Goal: Task Accomplishment & Management: Complete application form

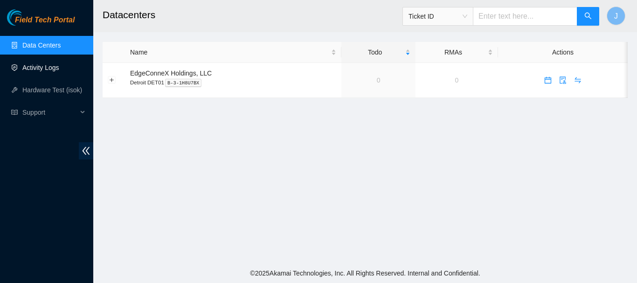
click at [38, 64] on link "Activity Logs" at bounding box center [40, 67] width 37 height 7
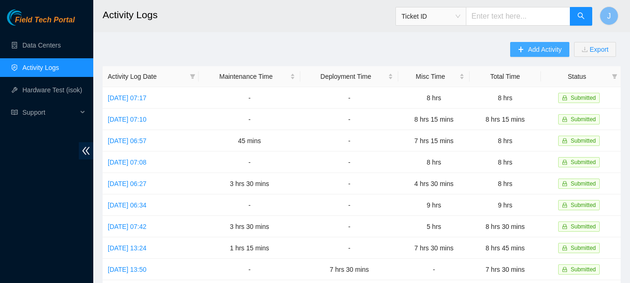
click at [533, 49] on span "Add Activity" at bounding box center [545, 49] width 34 height 10
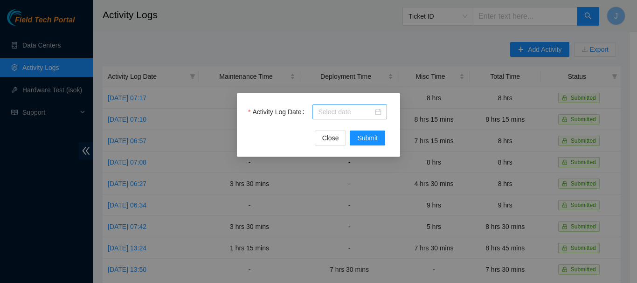
click at [378, 112] on div at bounding box center [349, 112] width 63 height 10
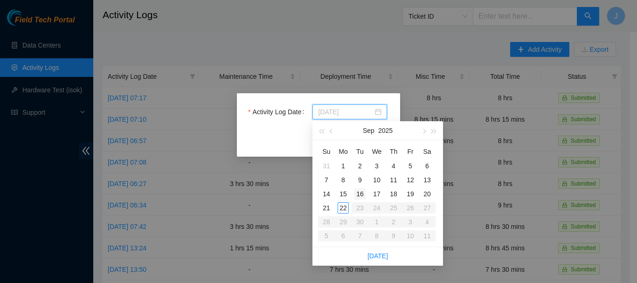
type input "[DATE]"
click at [360, 192] on div "16" at bounding box center [359, 193] width 11 height 11
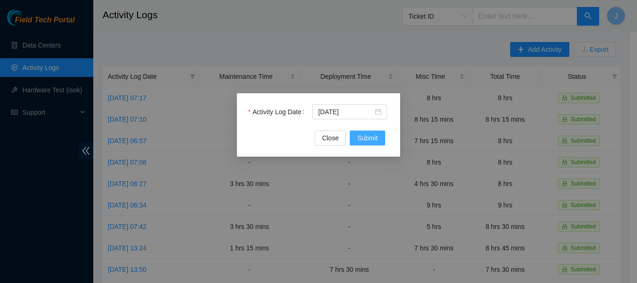
click at [366, 138] on span "Submit" at bounding box center [367, 138] width 21 height 10
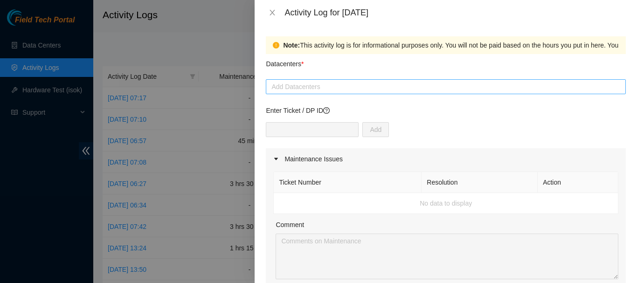
click at [347, 84] on div at bounding box center [445, 86] width 355 height 11
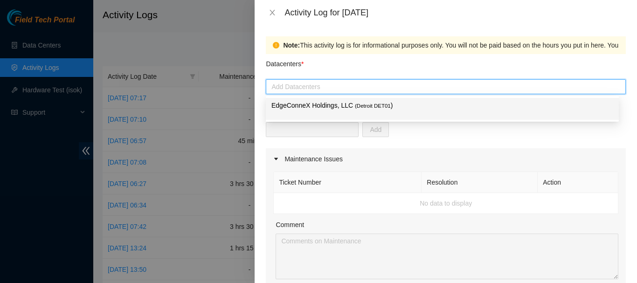
click at [339, 107] on p "EdgeConneX Holdings, LLC ( Detroit DET01 )" at bounding box center [442, 105] width 342 height 11
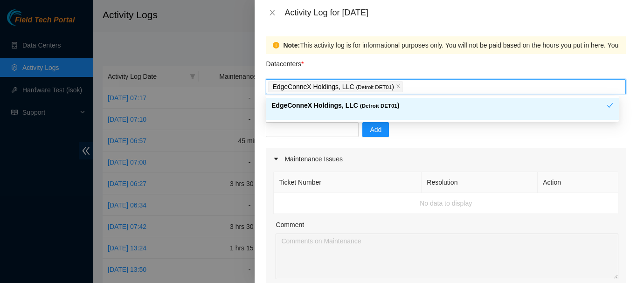
click at [434, 135] on div "Add" at bounding box center [446, 135] width 360 height 26
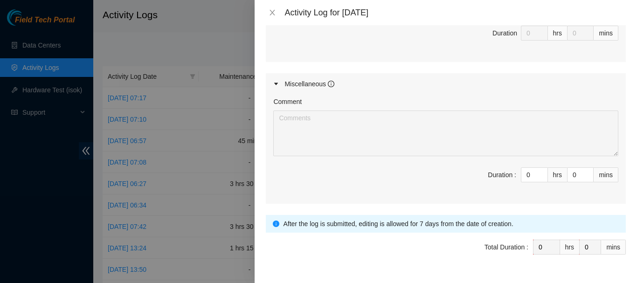
scroll to position [464, 0]
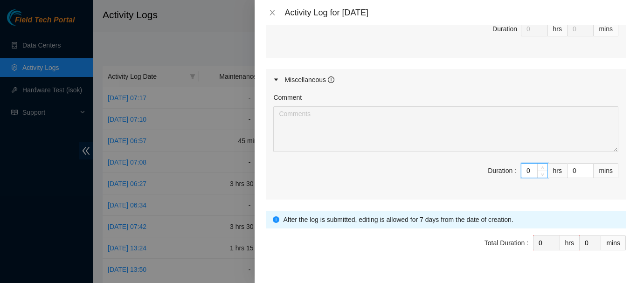
drag, startPoint x: 526, startPoint y: 168, endPoint x: 487, endPoint y: 178, distance: 40.7
click at [487, 178] on span "Duration : 0 hrs 0 mins" at bounding box center [445, 176] width 345 height 26
type input "6"
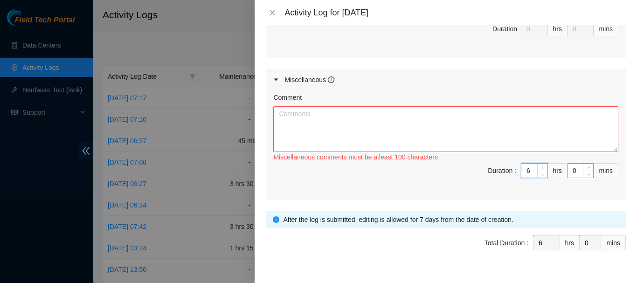
drag, startPoint x: 577, startPoint y: 171, endPoint x: 561, endPoint y: 169, distance: 15.5
click at [567, 169] on div "0" at bounding box center [580, 170] width 27 height 15
type input "6"
drag, startPoint x: 571, startPoint y: 171, endPoint x: 559, endPoint y: 171, distance: 12.1
click at [559, 171] on span "Duration : 6 hrs 0 mins" at bounding box center [445, 176] width 345 height 26
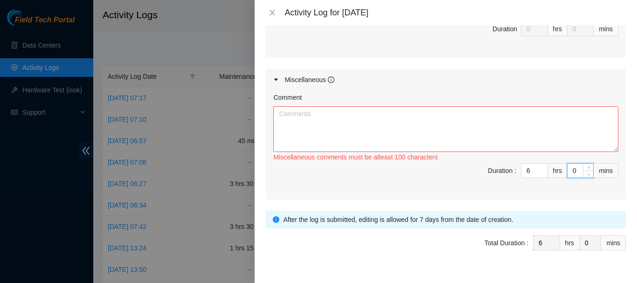
type input "3"
type input "30"
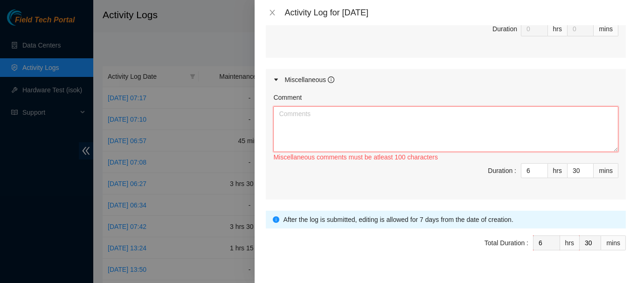
click at [492, 123] on textarea "Comment" at bounding box center [445, 129] width 345 height 46
paste textarea "Fix Labeling 8:15 to 8:30 Set up 8:30 to 9:30 Cable management (remove old cabl…"
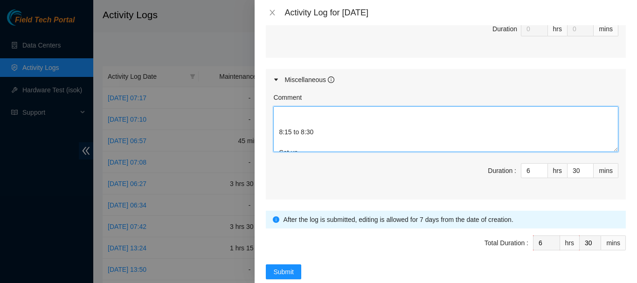
scroll to position [2, 0]
type textarea "Fix Labeling 8:15 to 8:30 Set up 8:30 to 9:30 Cable management (remove old cabl…"
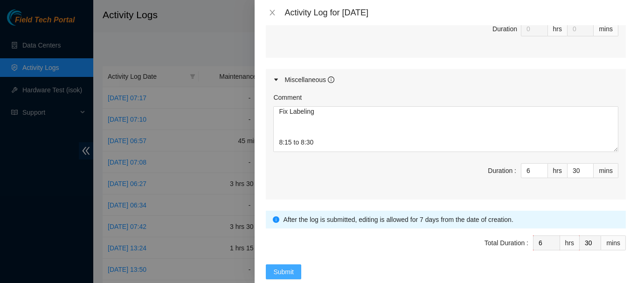
click at [284, 269] on span "Submit" at bounding box center [283, 272] width 21 height 10
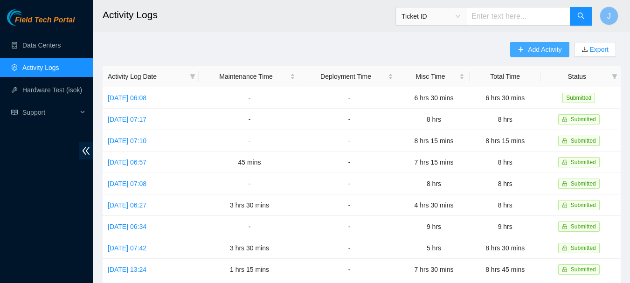
click at [540, 48] on span "Add Activity" at bounding box center [545, 49] width 34 height 10
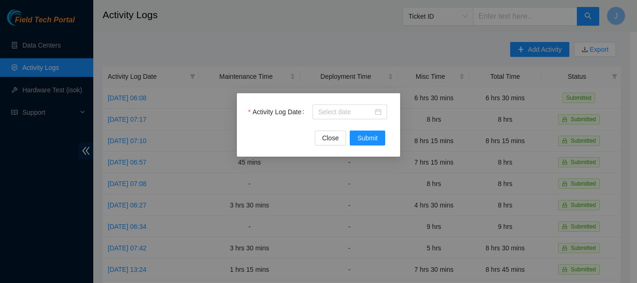
drag, startPoint x: 339, startPoint y: 182, endPoint x: 362, endPoint y: 151, distance: 39.4
click at [339, 182] on div "Activity Log Date Close Submit" at bounding box center [318, 141] width 637 height 283
click at [378, 111] on div at bounding box center [349, 112] width 63 height 10
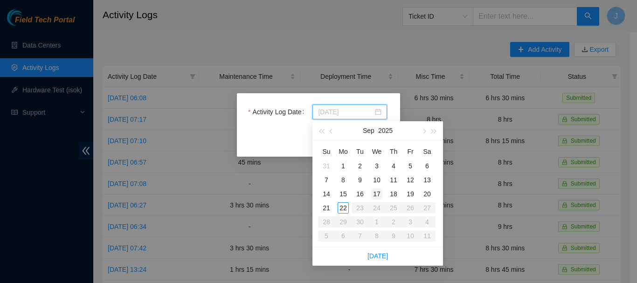
type input "[DATE]"
click at [379, 192] on div "17" at bounding box center [376, 193] width 11 height 11
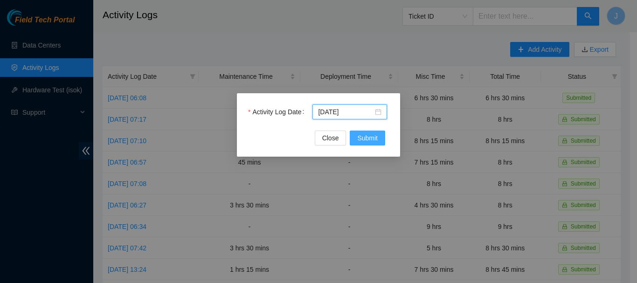
click at [368, 136] on span "Submit" at bounding box center [367, 138] width 21 height 10
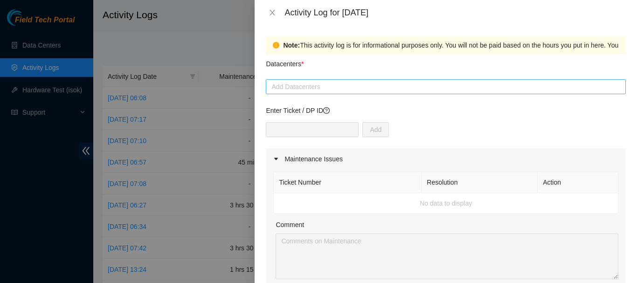
click at [315, 88] on div at bounding box center [445, 86] width 355 height 11
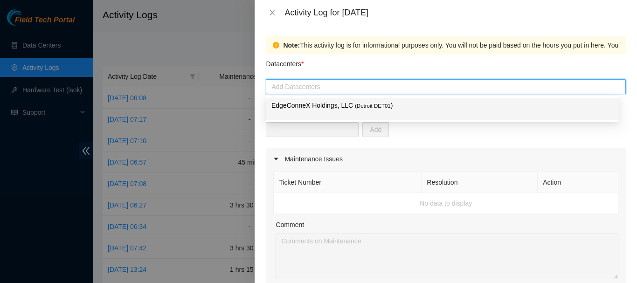
click at [322, 102] on p "EdgeConneX Holdings, LLC ( Detroit DET01 )" at bounding box center [442, 105] width 342 height 11
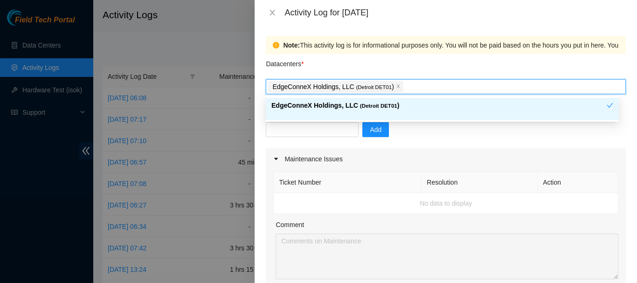
click at [568, 186] on th "Action" at bounding box center [578, 182] width 81 height 21
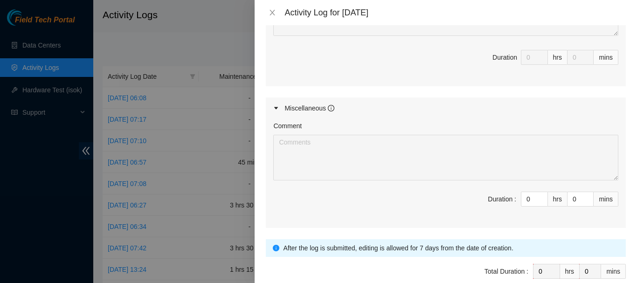
scroll to position [463, 0]
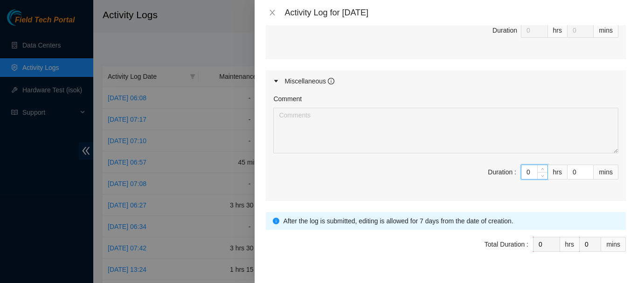
drag, startPoint x: 528, startPoint y: 169, endPoint x: 498, endPoint y: 172, distance: 30.4
click at [498, 172] on span "Duration : 0 hrs 0 mins" at bounding box center [445, 178] width 345 height 26
type input "8"
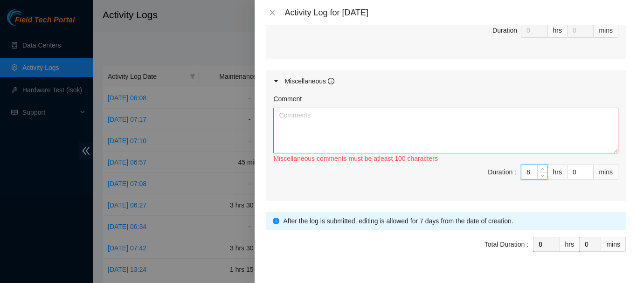
drag, startPoint x: 577, startPoint y: 171, endPoint x: 558, endPoint y: 171, distance: 18.7
click at [558, 171] on span "Duration : 8 hrs 0 mins" at bounding box center [445, 178] width 345 height 26
type input "8"
drag, startPoint x: 569, startPoint y: 172, endPoint x: 556, endPoint y: 172, distance: 13.5
click at [556, 172] on span "Duration : 8 hrs 0 mins" at bounding box center [445, 178] width 345 height 26
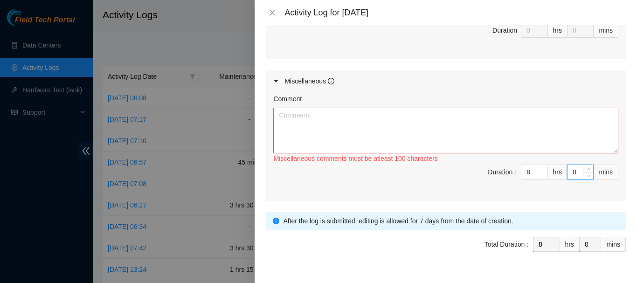
type input "4"
type input "45"
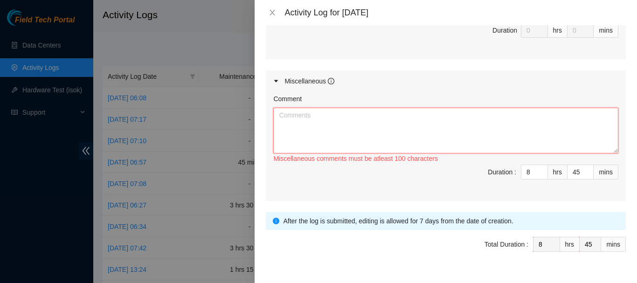
click at [518, 124] on textarea "Comment" at bounding box center [445, 131] width 345 height 46
paste textarea "Fix Labeling Cable management (remove old cable and dress out new cabling) 5:15…"
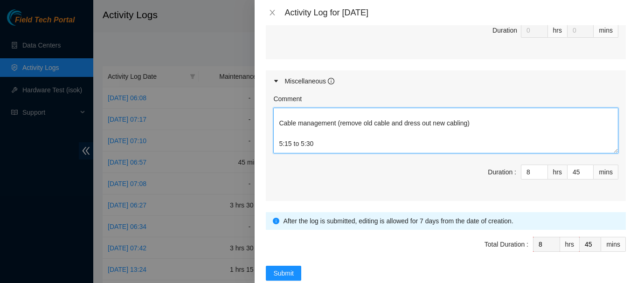
scroll to position [2, 0]
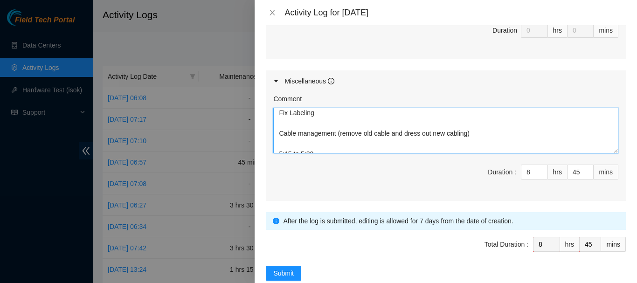
type textarea "Fix Labeling Cable management (remove old cable and dress out new cabling) 5:15…"
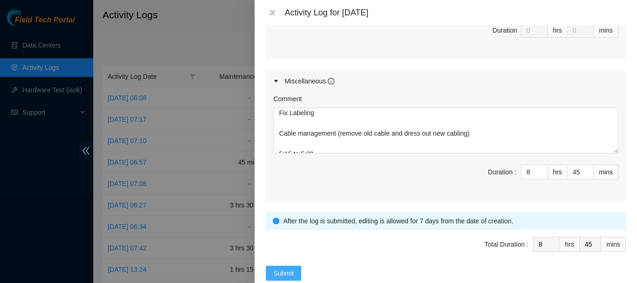
click at [289, 271] on span "Submit" at bounding box center [283, 273] width 21 height 10
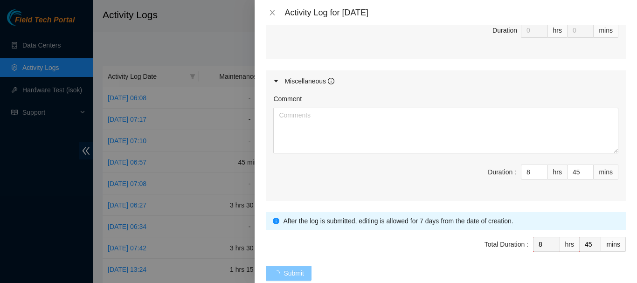
type input "0"
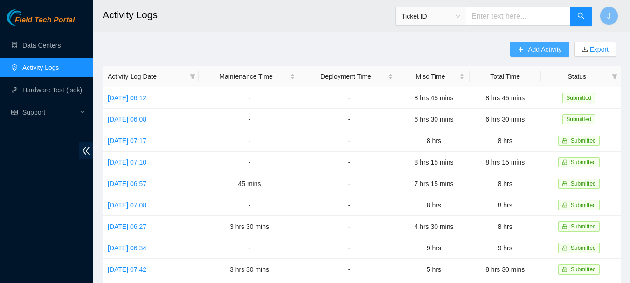
click at [546, 48] on span "Add Activity" at bounding box center [545, 49] width 34 height 10
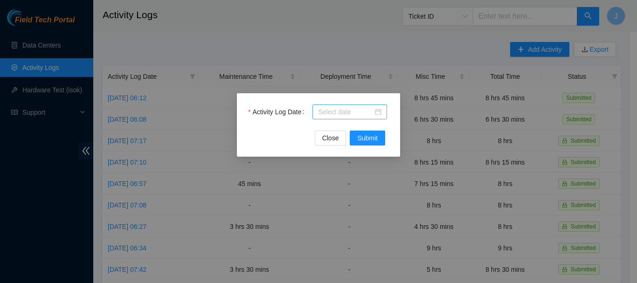
click at [381, 110] on div at bounding box center [349, 112] width 63 height 10
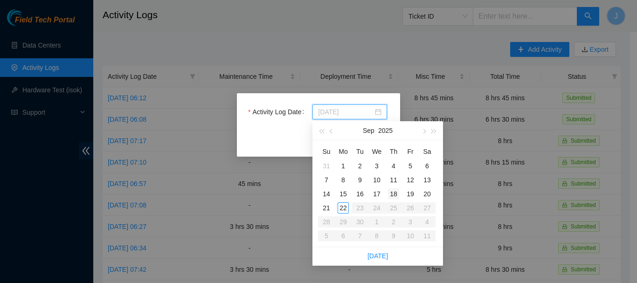
type input "[DATE]"
click at [396, 191] on div "18" at bounding box center [393, 193] width 11 height 11
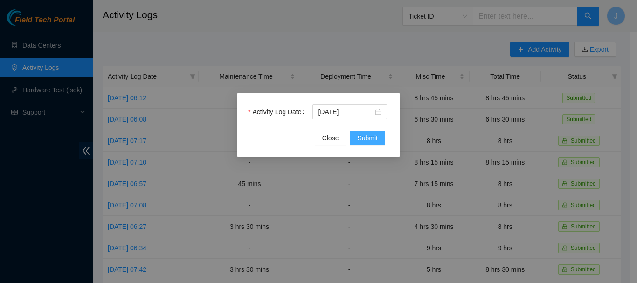
click at [367, 137] on span "Submit" at bounding box center [367, 138] width 21 height 10
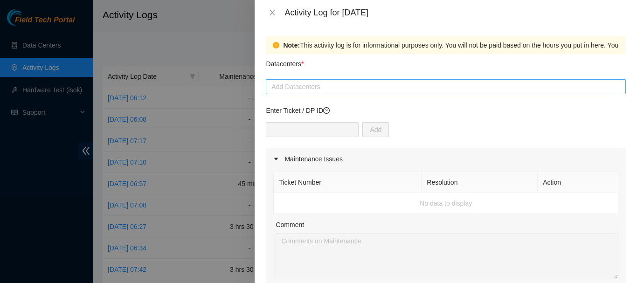
click at [326, 86] on div at bounding box center [445, 86] width 355 height 11
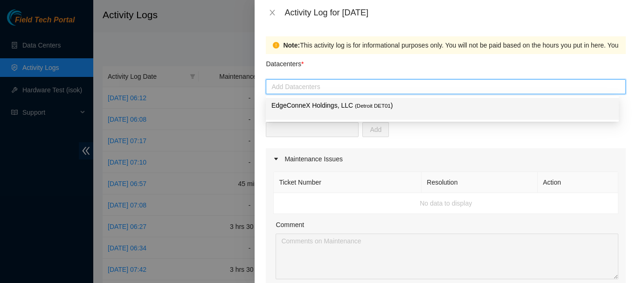
click at [319, 106] on p "EdgeConneX Holdings, LLC ( Detroit DET01 )" at bounding box center [442, 105] width 342 height 11
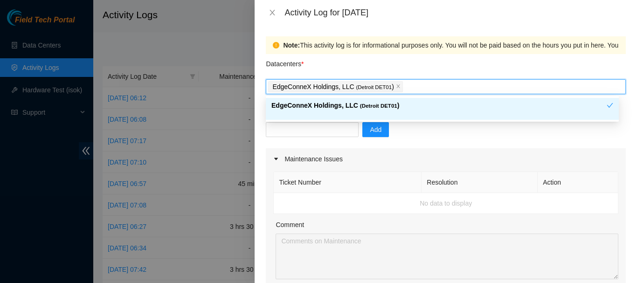
click at [409, 135] on div "Add" at bounding box center [446, 135] width 360 height 26
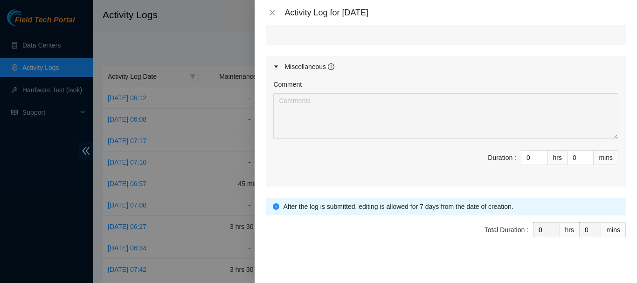
scroll to position [483, 0]
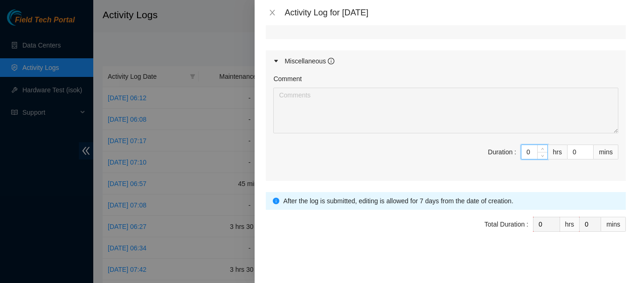
drag, startPoint x: 526, startPoint y: 151, endPoint x: 503, endPoint y: 148, distance: 23.9
click at [503, 148] on span "Duration : 0 hrs 0 mins" at bounding box center [445, 158] width 345 height 26
type input "8"
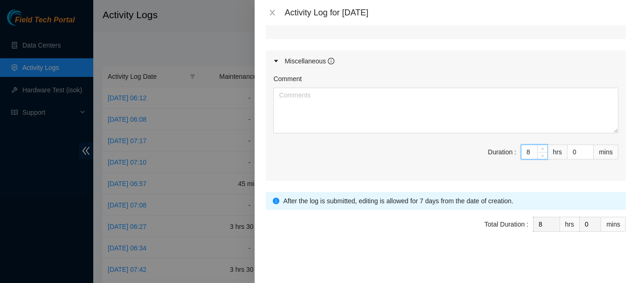
type input "8"
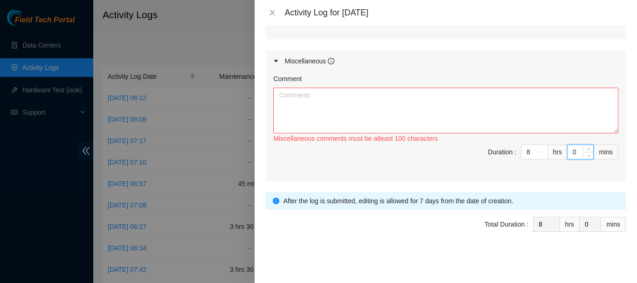
drag, startPoint x: 574, startPoint y: 153, endPoint x: 561, endPoint y: 152, distance: 12.7
click at [568, 152] on input "0" at bounding box center [581, 152] width 26 height 14
type input "1"
type input "15"
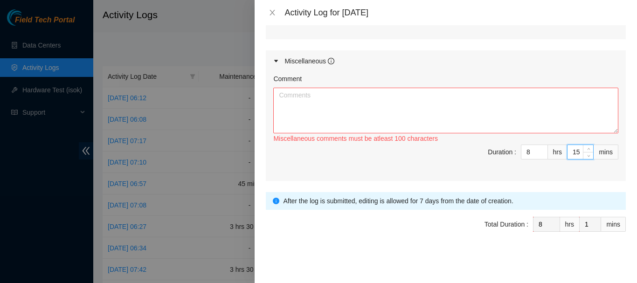
type input "15"
click at [488, 105] on textarea "Comment" at bounding box center [445, 111] width 345 height 46
paste textarea "Fix Labeling Cable management (remove old cable and dress out new cabling) 5:45…"
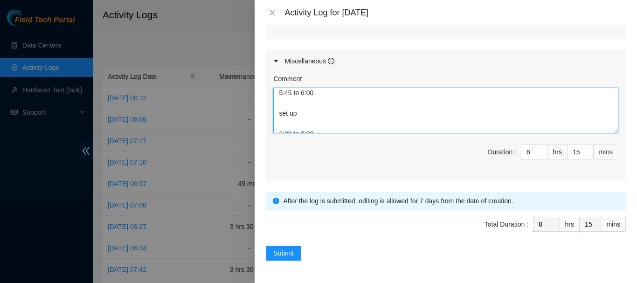
scroll to position [2, 0]
type textarea "Fix Labeling Cable management (remove old cable and dress out new cabling) 5:45…"
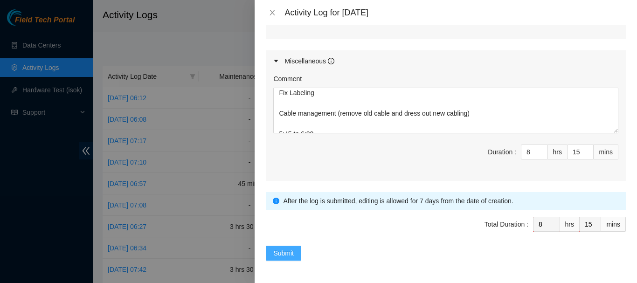
click at [280, 251] on span "Submit" at bounding box center [283, 253] width 21 height 10
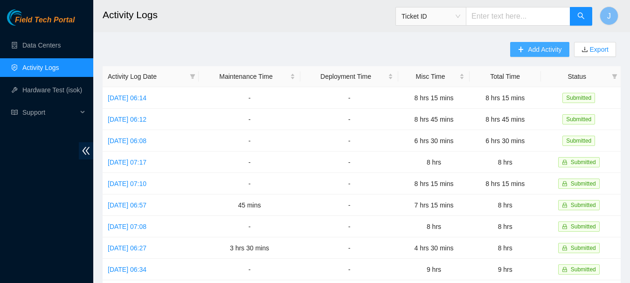
click at [535, 48] on span "Add Activity" at bounding box center [545, 49] width 34 height 10
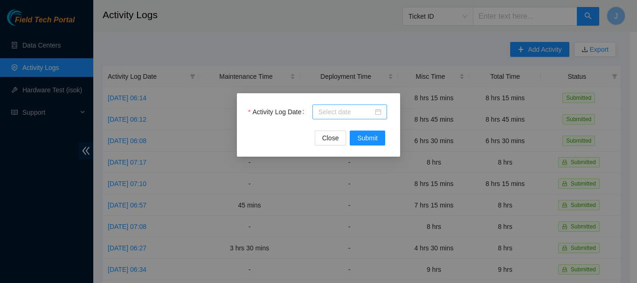
click at [378, 110] on div at bounding box center [349, 112] width 63 height 10
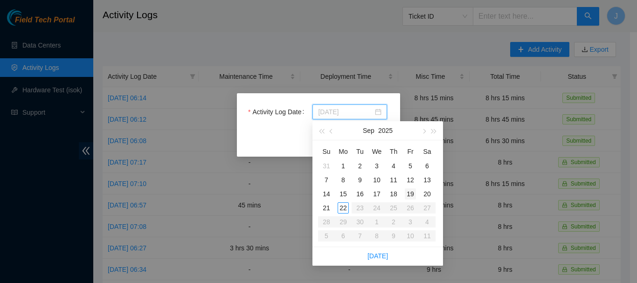
type input "[DATE]"
click at [409, 194] on div "19" at bounding box center [410, 193] width 11 height 11
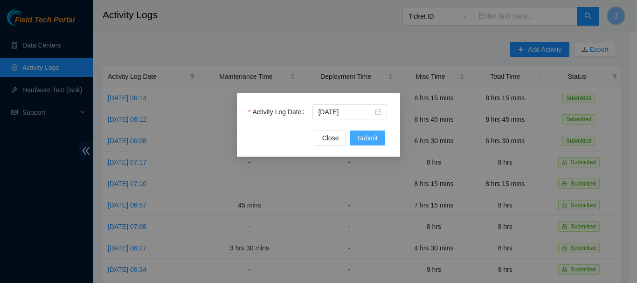
click at [365, 140] on span "Submit" at bounding box center [367, 138] width 21 height 10
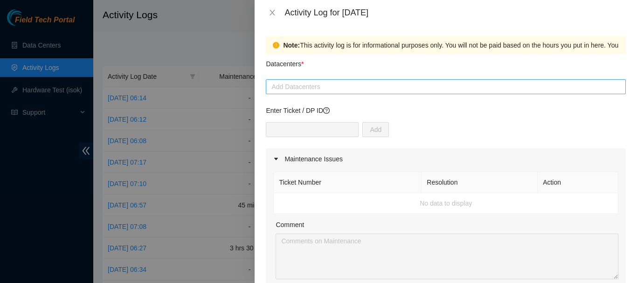
click at [364, 84] on div at bounding box center [445, 86] width 355 height 11
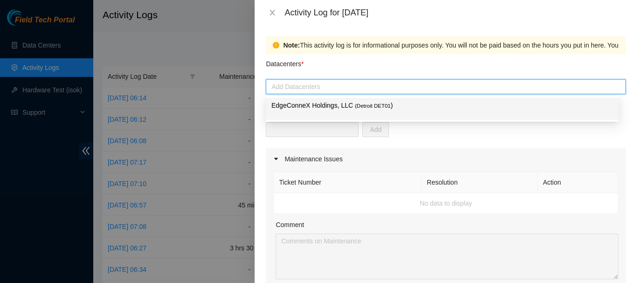
click at [358, 103] on span "( Detroit DET01" at bounding box center [373, 106] width 36 height 6
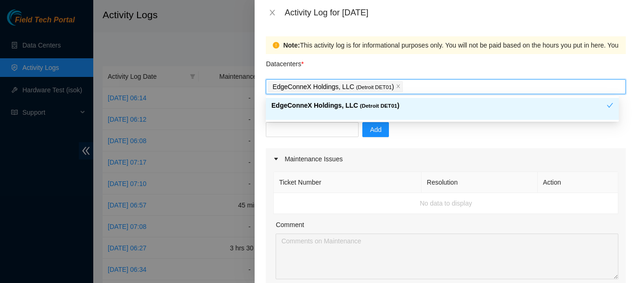
click at [540, 215] on div "Ticket Number Resolution Action No data to display Comment Duration 0 hrs 0 mins" at bounding box center [446, 250] width 360 height 160
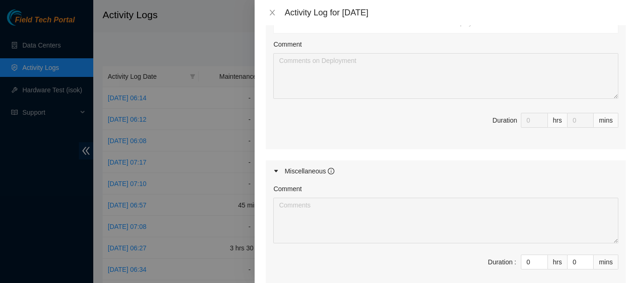
scroll to position [379, 0]
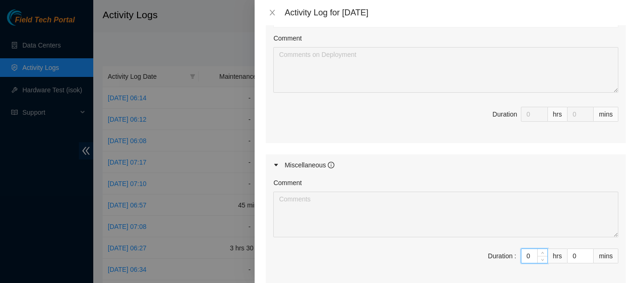
drag, startPoint x: 526, startPoint y: 258, endPoint x: 501, endPoint y: 259, distance: 24.8
click at [501, 259] on span "Duration : 0 hrs 0 mins" at bounding box center [445, 262] width 345 height 26
type input "8"
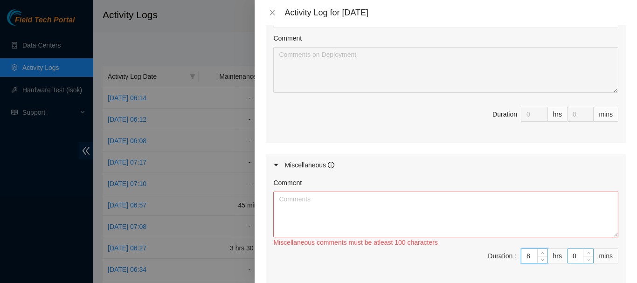
type input "8"
drag, startPoint x: 573, startPoint y: 255, endPoint x: 553, endPoint y: 256, distance: 20.5
click at [553, 256] on span "Duration : 8 hrs 0 mins" at bounding box center [445, 262] width 345 height 26
type input "1"
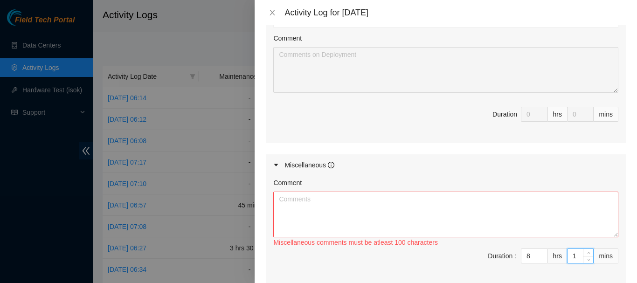
type input "15"
click at [477, 208] on textarea "Comment" at bounding box center [445, 215] width 345 height 46
paste textarea "Fix Labeling Cable management (remove old cable and dress out new cabling) 6:00…"
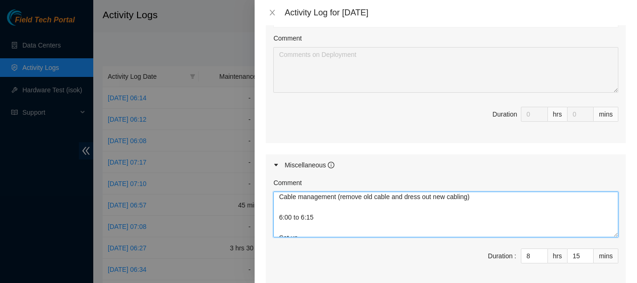
scroll to position [2, 0]
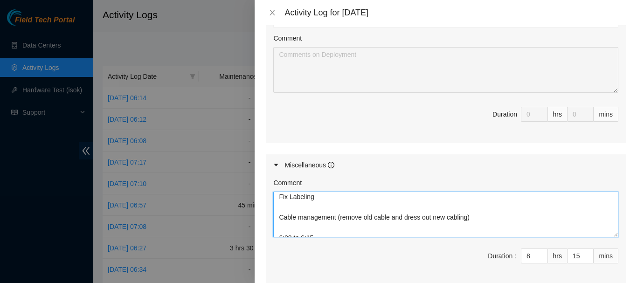
type textarea "Fix Labeling Cable management (remove old cable and dress out new cabling) 6:00…"
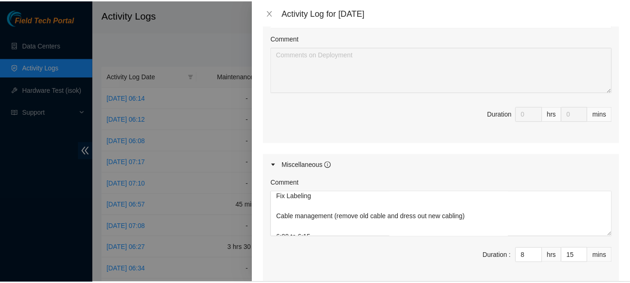
scroll to position [483, 0]
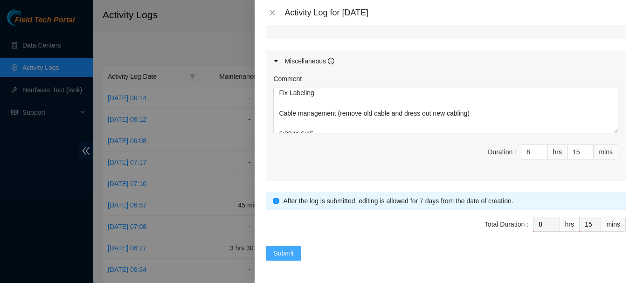
click at [283, 251] on span "Submit" at bounding box center [283, 253] width 21 height 10
type input "0"
